Goal: Task Accomplishment & Management: Use online tool/utility

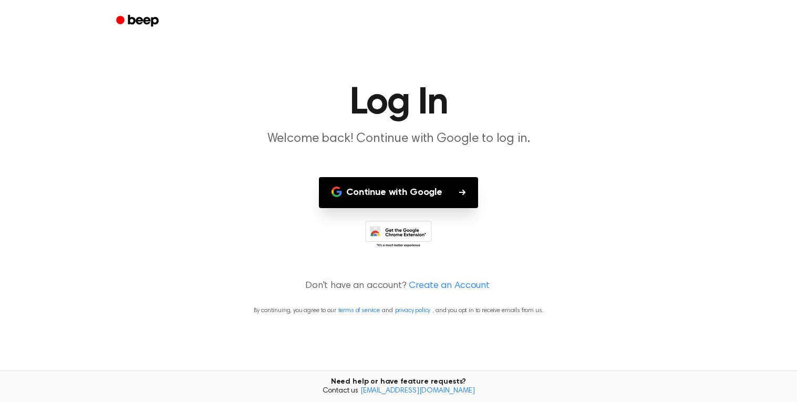
click at [463, 187] on button "Continue with Google" at bounding box center [398, 192] width 159 height 31
click at [463, 190] on icon "button" at bounding box center [462, 192] width 6 height 6
